Goal: Obtain resource: Obtain resource

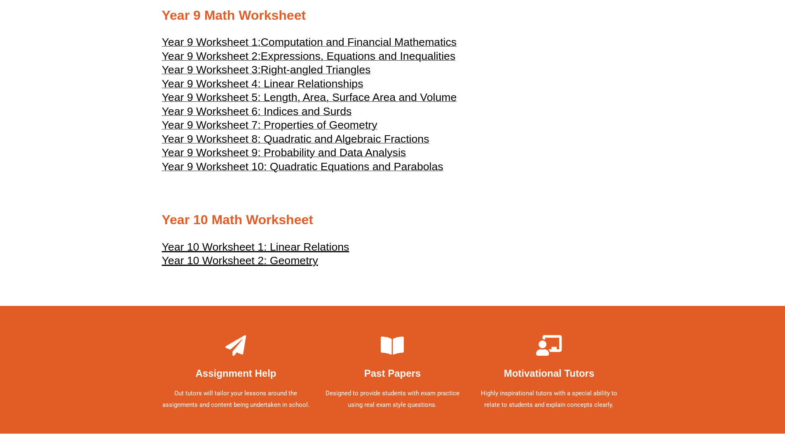
scroll to position [2476, 0]
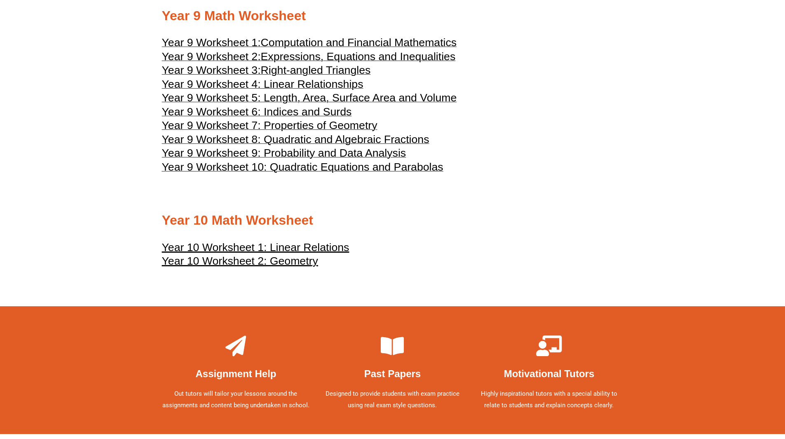
click at [342, 141] on span "Year 9 Worksheet 8: Quadratic and Algebraic Fractions" at bounding box center [296, 139] width 268 height 12
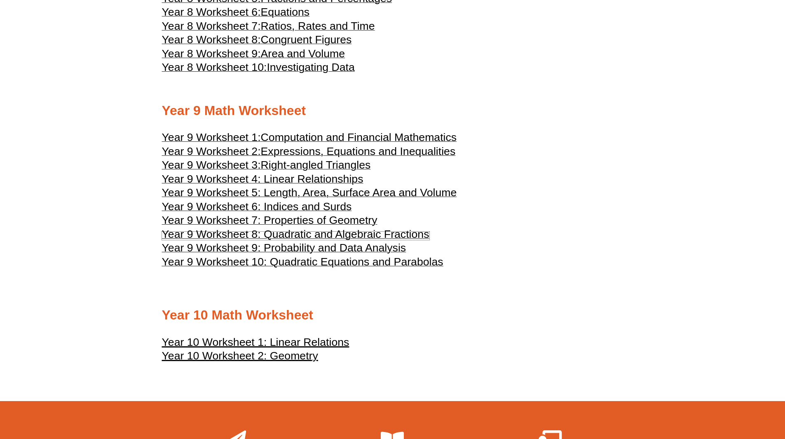
scroll to position [2406, 0]
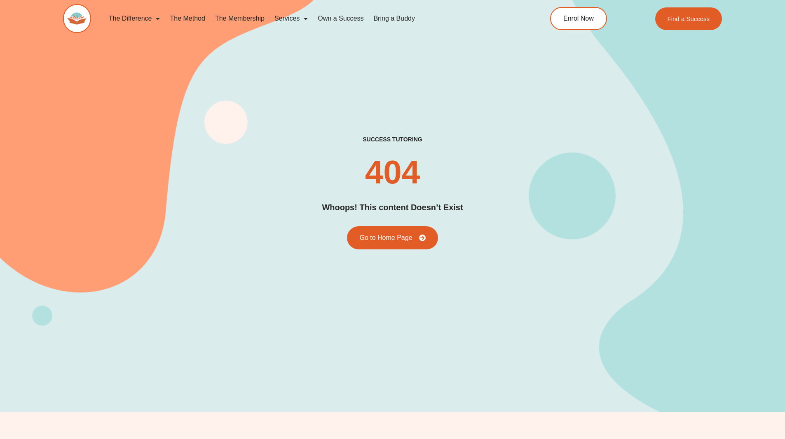
click at [75, 21] on img at bounding box center [77, 18] width 28 height 29
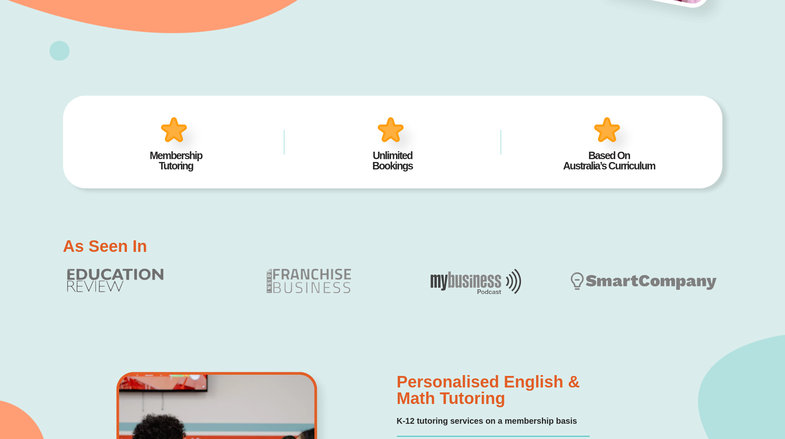
scroll to position [267, 0]
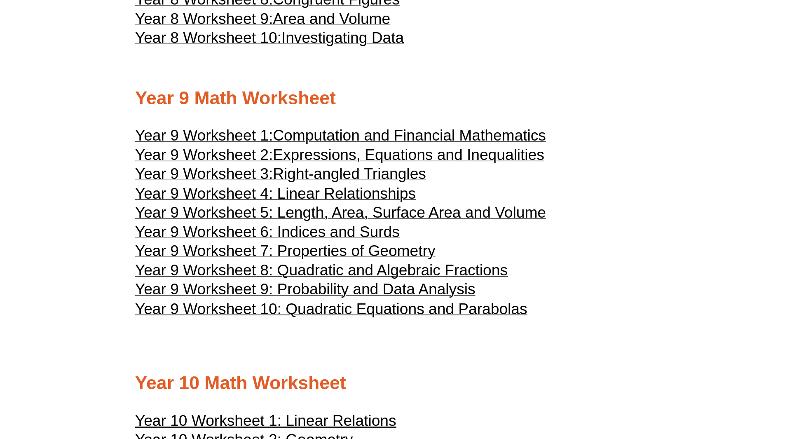
scroll to position [2406, 0]
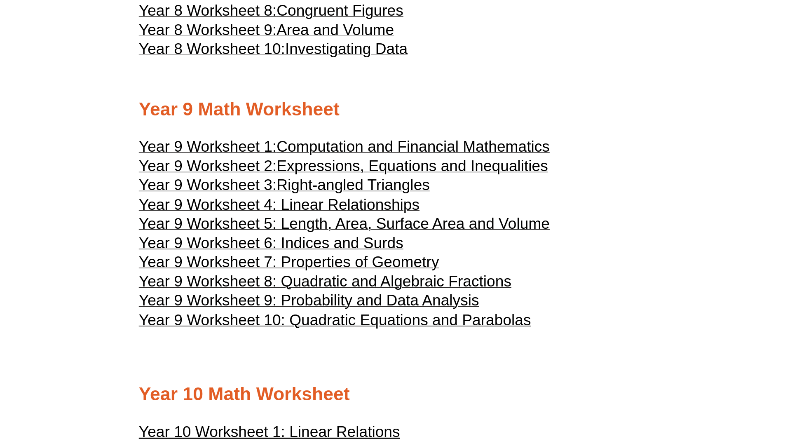
click at [446, 205] on h3 "Year 9 Worksheet 8: Quadratic and Algebraic Fractions" at bounding box center [393, 210] width 462 height 10
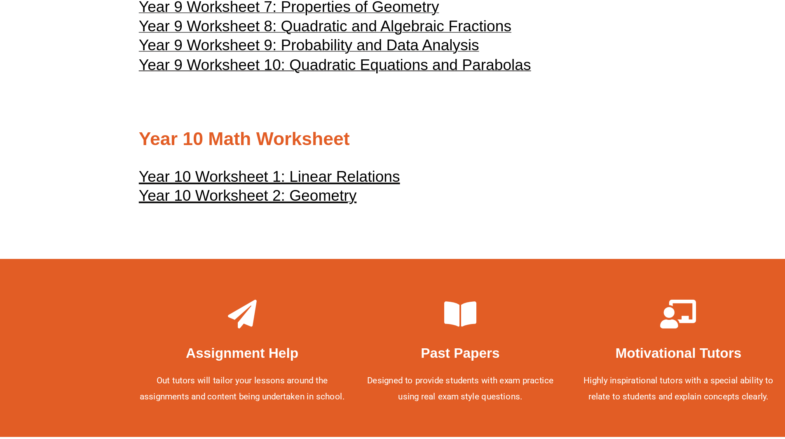
scroll to position [2479, 0]
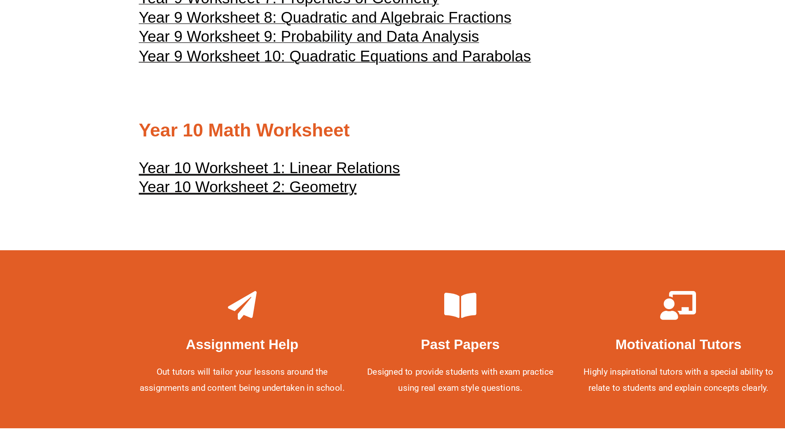
click at [287, 245] on u "Year 10 Worksheet 1: Linear Relations" at bounding box center [256, 244] width 188 height 12
